Goal: Check status: Check status

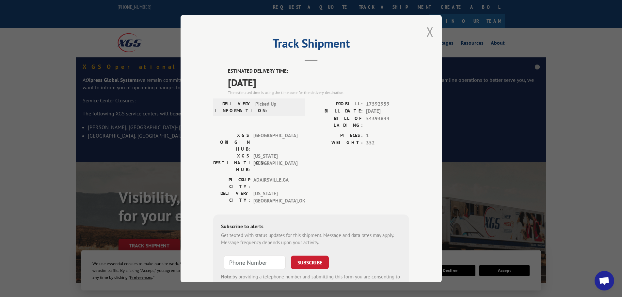
click at [426, 30] on button "Close modal" at bounding box center [429, 31] width 7 height 17
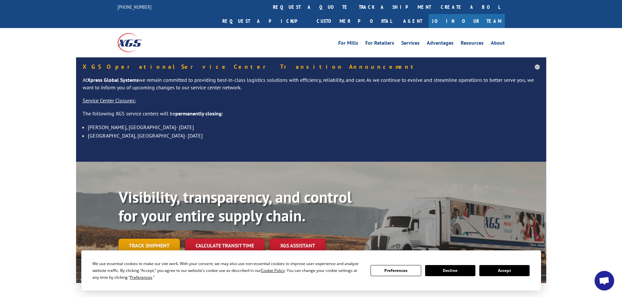
click at [157, 239] on link "Track shipment" at bounding box center [148, 246] width 61 height 14
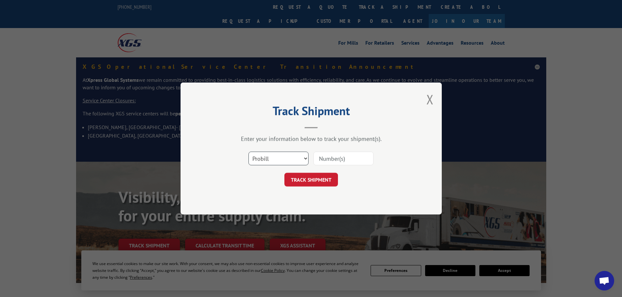
click at [305, 160] on select "Select category... Probill BOL PO" at bounding box center [278, 159] width 60 height 14
select select "bol"
click at [248, 152] on select "Select category... Probill BOL PO" at bounding box center [278, 159] width 60 height 14
click at [333, 159] on input at bounding box center [343, 159] width 60 height 14
paste input "54391940"
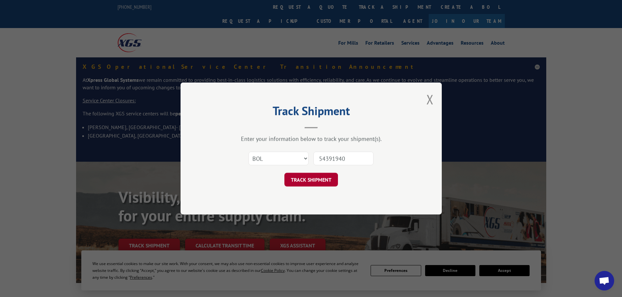
type input "54391940"
click at [312, 179] on button "TRACK SHIPMENT" at bounding box center [311, 180] width 54 height 14
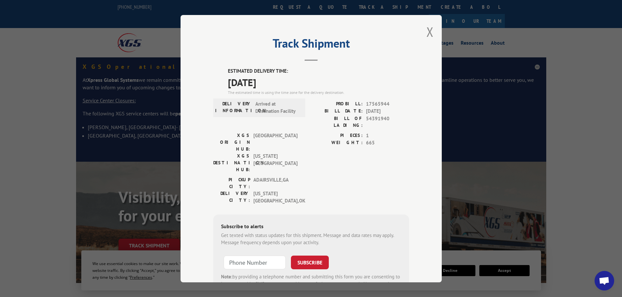
click at [24, 250] on div "Track Shipment ESTIMATED DELIVERY TIME: [DATE] The estimated time is using the …" at bounding box center [311, 148] width 622 height 297
click at [426, 32] on button "Close modal" at bounding box center [429, 31] width 7 height 17
